Goal: Transaction & Acquisition: Book appointment/travel/reservation

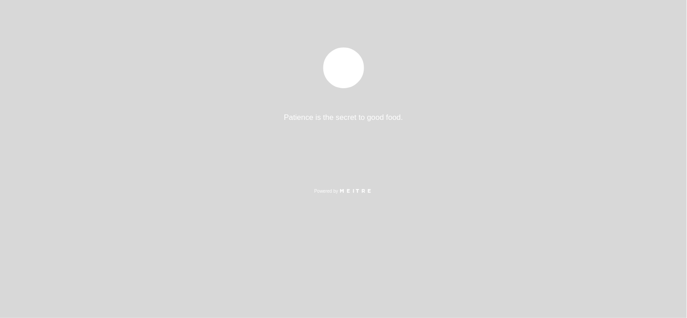
select select "es"
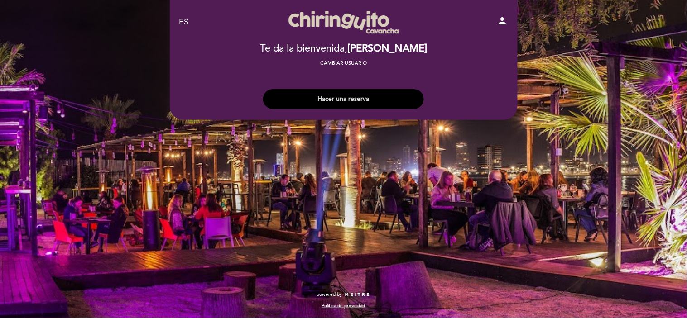
click at [364, 92] on button "Hacer una reserva" at bounding box center [343, 99] width 161 height 20
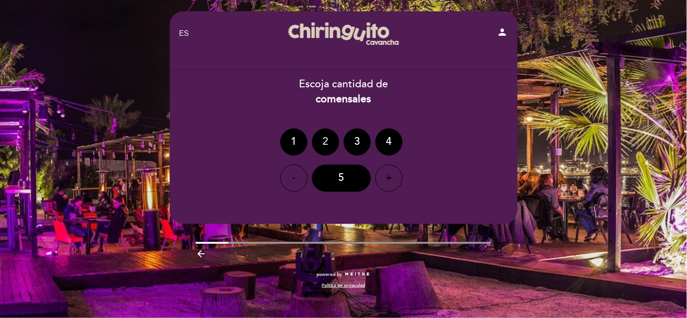
click at [322, 141] on div "2" at bounding box center [325, 142] width 27 height 27
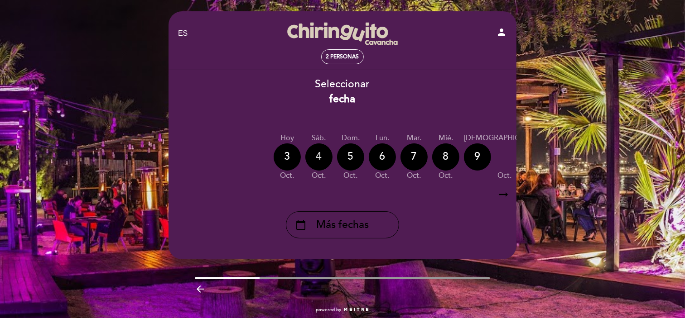
click at [314, 165] on div "4" at bounding box center [318, 157] width 27 height 27
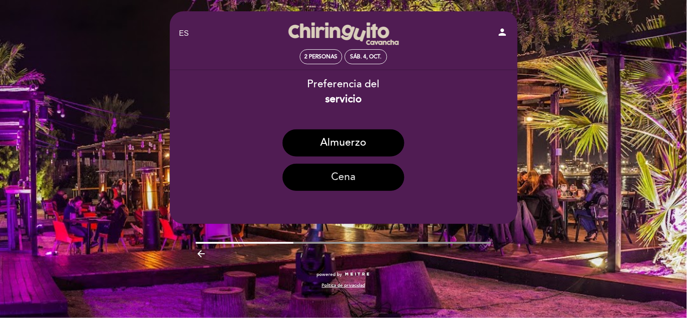
click at [333, 174] on button "Cena" at bounding box center [344, 177] width 122 height 27
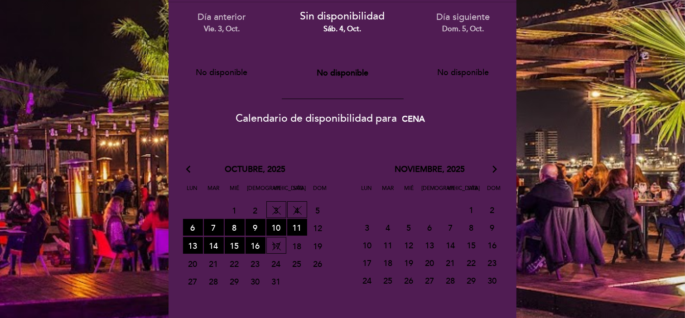
scroll to position [50, 0]
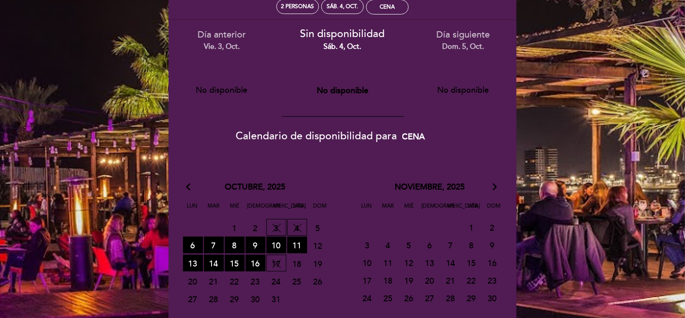
click at [298, 227] on span "4 SIN DISPONIBILIDAD" at bounding box center [297, 227] width 20 height 17
click at [314, 230] on span "5 CERRADO" at bounding box center [318, 228] width 20 height 17
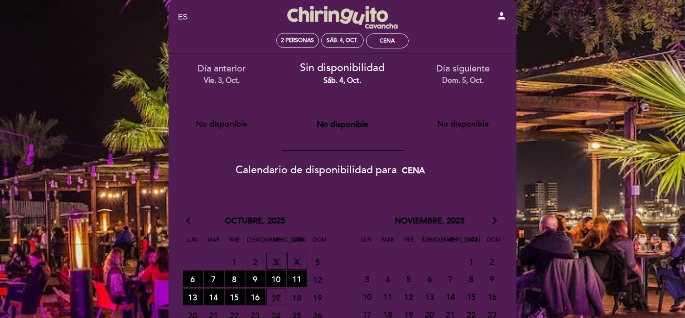
scroll to position [0, 0]
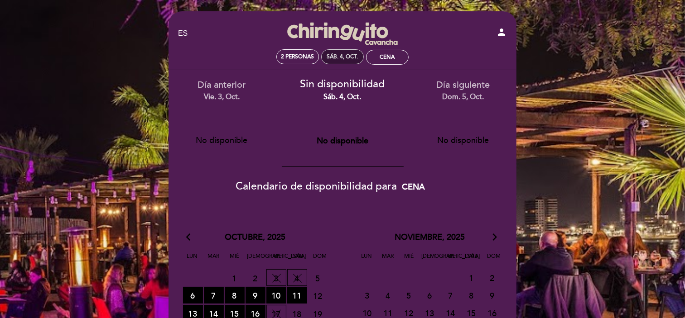
click at [343, 60] on div "sáb. 4, oct." at bounding box center [342, 56] width 43 height 15
select select "? undefined:undefined ?"
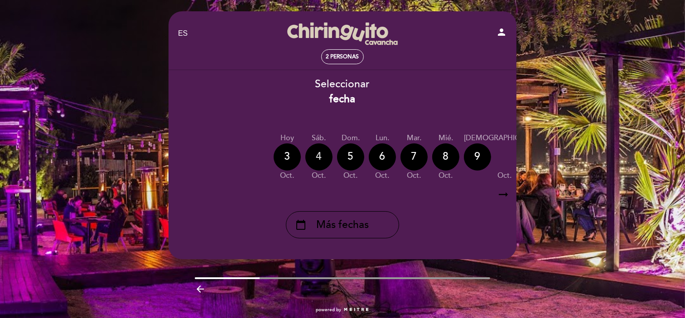
click at [320, 160] on div "4" at bounding box center [318, 157] width 27 height 27
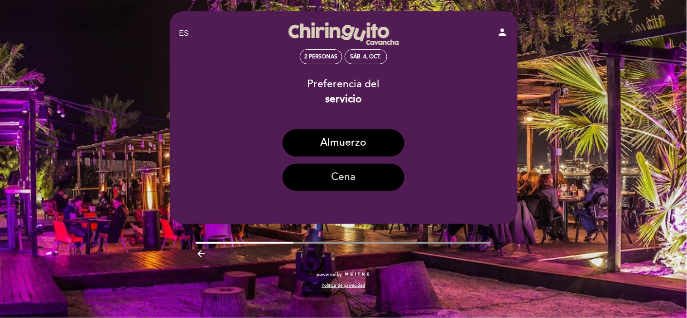
click at [332, 182] on button "Cena" at bounding box center [344, 177] width 122 height 27
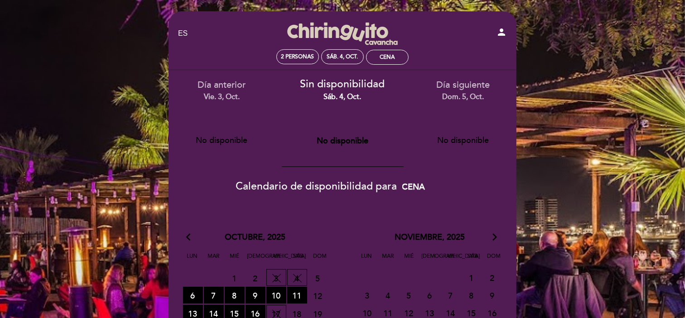
click at [281, 278] on span "3 SIN DISPONIBILIDAD" at bounding box center [276, 277] width 20 height 17
click at [302, 273] on span "4 SIN DISPONIBILIDAD" at bounding box center [297, 277] width 20 height 17
click at [300, 273] on span "4 SIN DISPONIBILIDAD" at bounding box center [297, 277] width 20 height 17
click at [464, 134] on button "No disponible" at bounding box center [463, 140] width 86 height 23
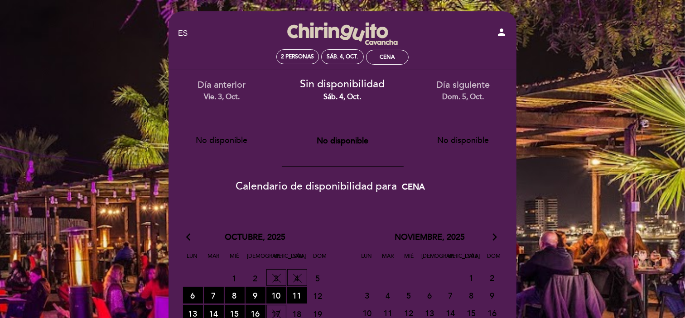
click at [433, 144] on button "No disponible" at bounding box center [463, 140] width 86 height 23
drag, startPoint x: 378, startPoint y: 148, endPoint x: 386, endPoint y: 137, distance: 13.5
click at [375, 148] on div "No disponible" at bounding box center [342, 141] width 107 height 32
click at [495, 33] on div "person" at bounding box center [456, 34] width 114 height 14
click at [503, 30] on icon "person" at bounding box center [501, 32] width 11 height 11
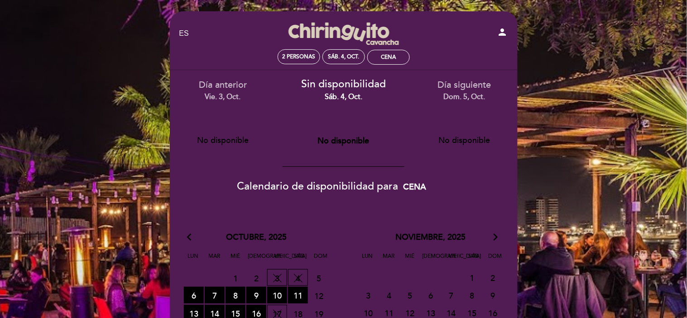
select select "es"
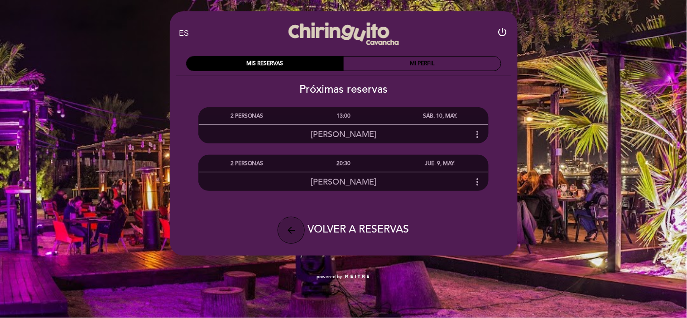
click at [300, 234] on button "arrow_back" at bounding box center [291, 230] width 27 height 27
select select "es"
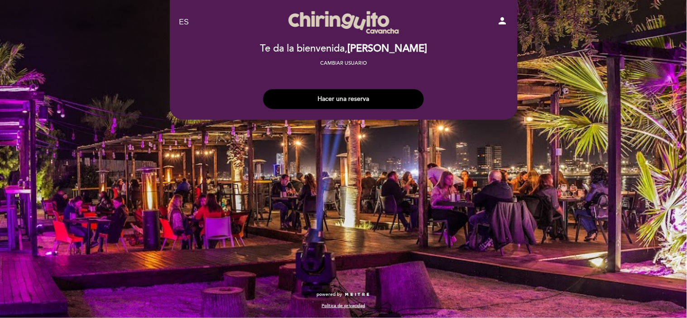
click at [334, 92] on button "Hacer una reserva" at bounding box center [343, 99] width 161 height 20
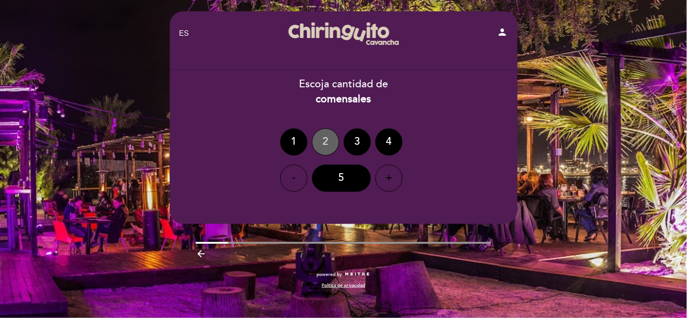
click at [327, 147] on div "2" at bounding box center [325, 142] width 27 height 27
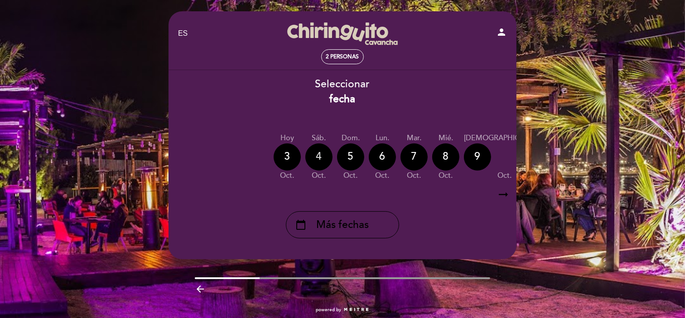
click at [327, 159] on div "4" at bounding box center [318, 157] width 27 height 27
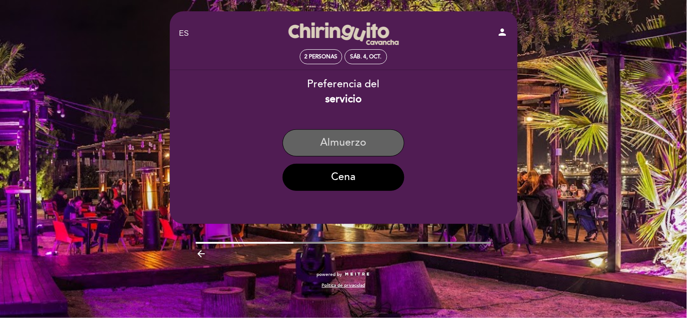
click at [327, 148] on button "Almuerzo" at bounding box center [344, 143] width 122 height 27
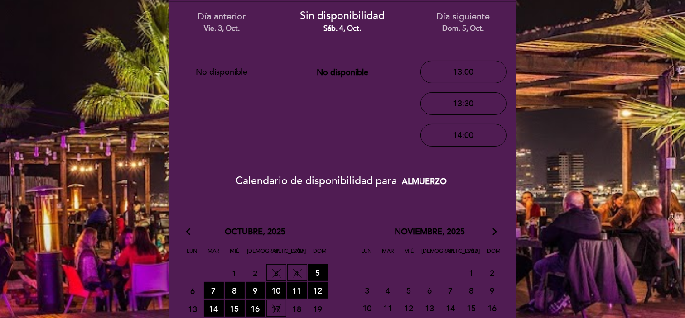
scroll to position [50, 0]
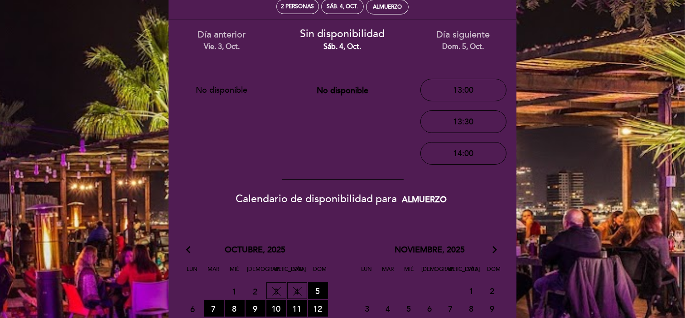
click at [345, 46] on div "sáb. 4, oct." at bounding box center [342, 47] width 107 height 10
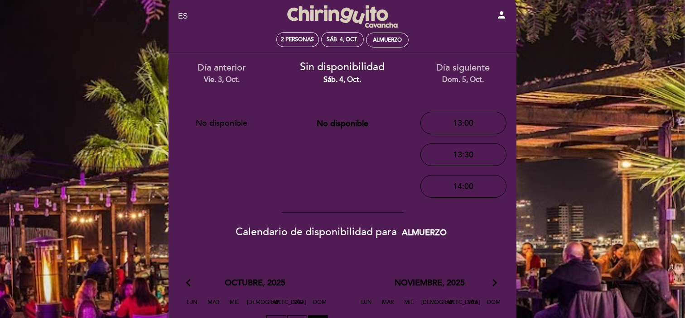
scroll to position [0, 0]
